Goal: Find specific page/section: Find specific page/section

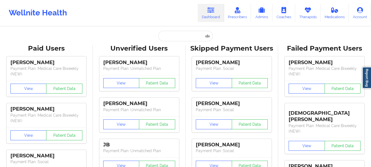
type input "[PHONE_NUMBER]"
paste input "[PERSON_NAME]"
type input "[PERSON_NAME]"
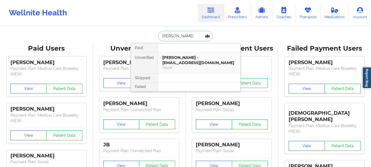
click at [197, 64] on div "Lexy Smith - lsmith@northeastpeds.com" at bounding box center [199, 60] width 74 height 10
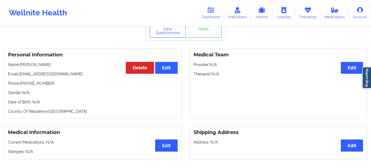
scroll to position [27, 0]
drag, startPoint x: 19, startPoint y: 74, endPoint x: 74, endPoint y: 73, distance: 54.4
click at [74, 73] on p "Email: lsmith@northeastpeds.com" at bounding box center [93, 73] width 170 height 5
copy p "[EMAIL_ADDRESS][DOMAIN_NAME]"
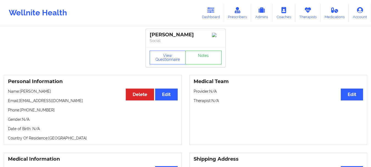
click at [136, 85] on h3 "Personal Information" at bounding box center [93, 81] width 170 height 6
click at [213, 15] on link "Dashboard" at bounding box center [211, 13] width 26 height 18
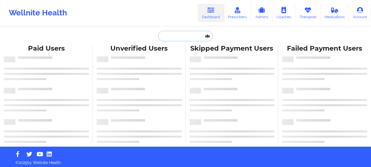
click at [172, 37] on input "text" at bounding box center [185, 36] width 54 height 10
paste input "[PERSON_NAME]"
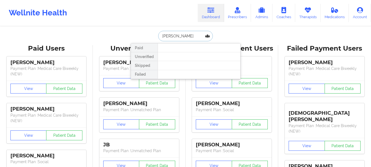
click at [181, 36] on input "[PERSON_NAME]" at bounding box center [185, 36] width 54 height 10
type input "Shera"
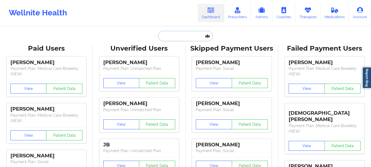
paste input "[PERSON_NAME]"
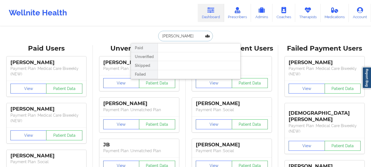
paste input "[EMAIL_ADDRESS][DOMAIN_NAME]"
type input "[EMAIL_ADDRESS][DOMAIN_NAME]"
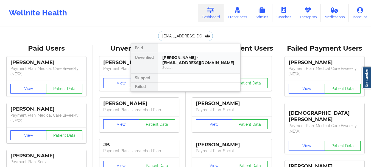
click at [212, 65] on div "Social" at bounding box center [199, 67] width 74 height 5
